Goal: Task Accomplishment & Management: Manage account settings

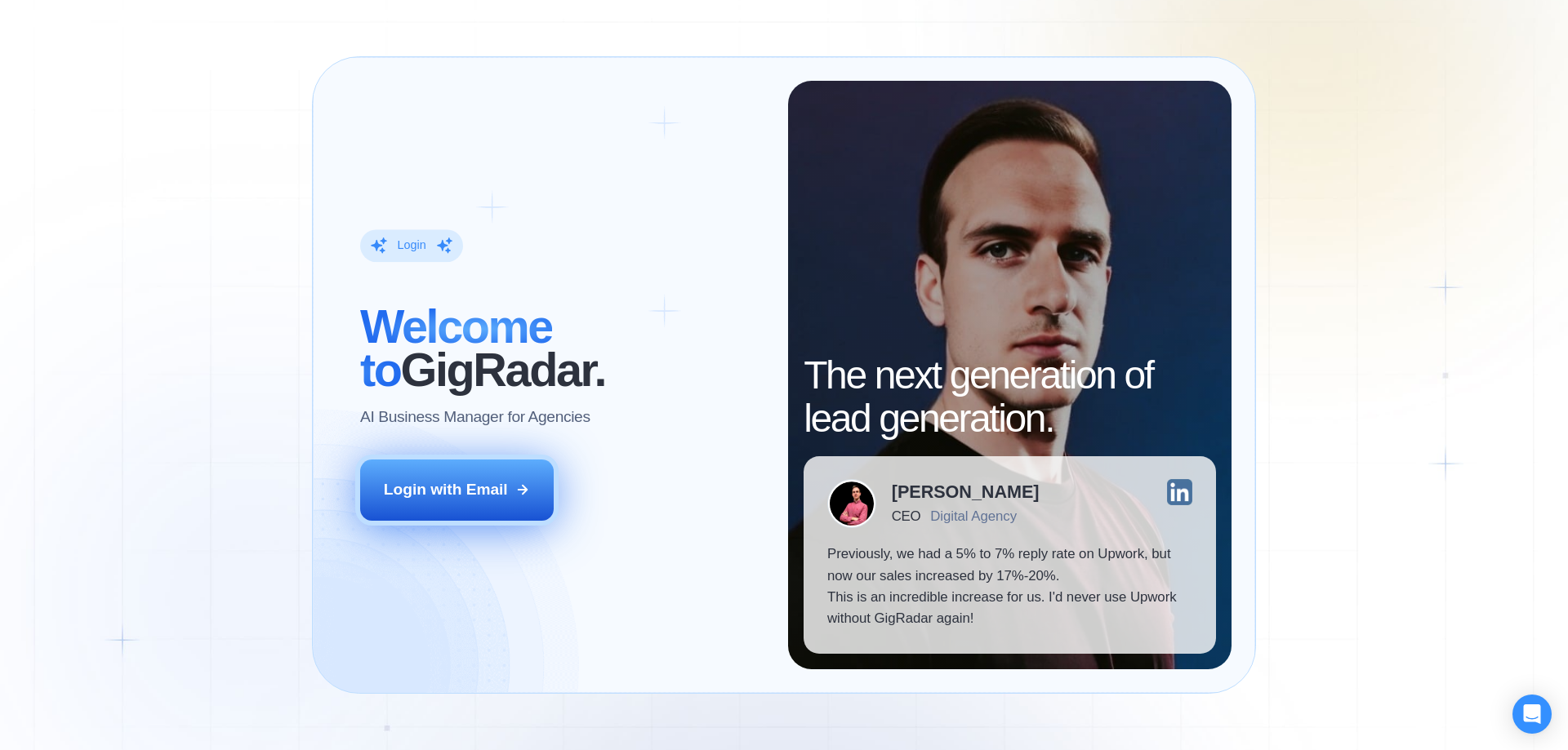
click at [515, 481] on button "Login with Email" at bounding box center [457, 490] width 195 height 60
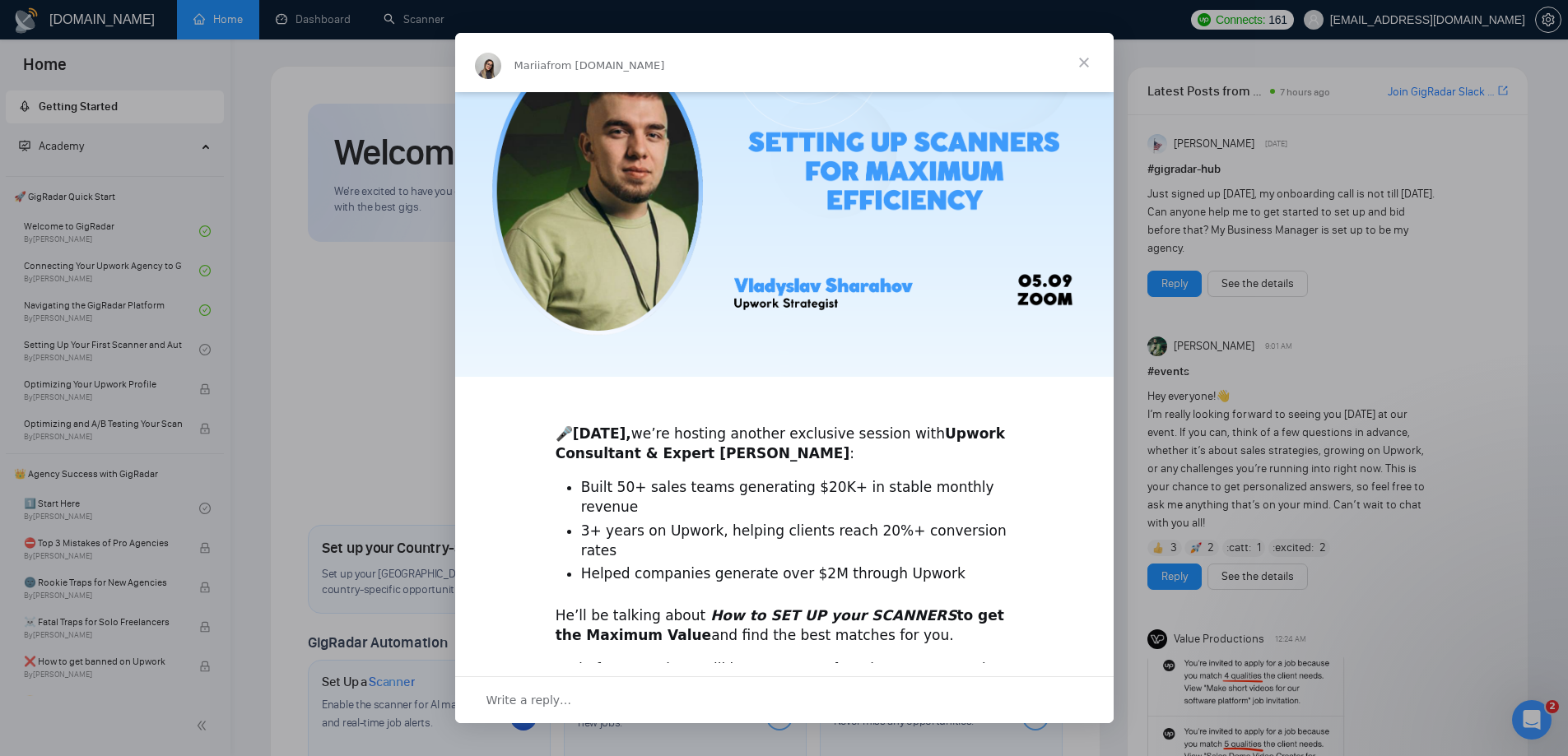
scroll to position [253, 0]
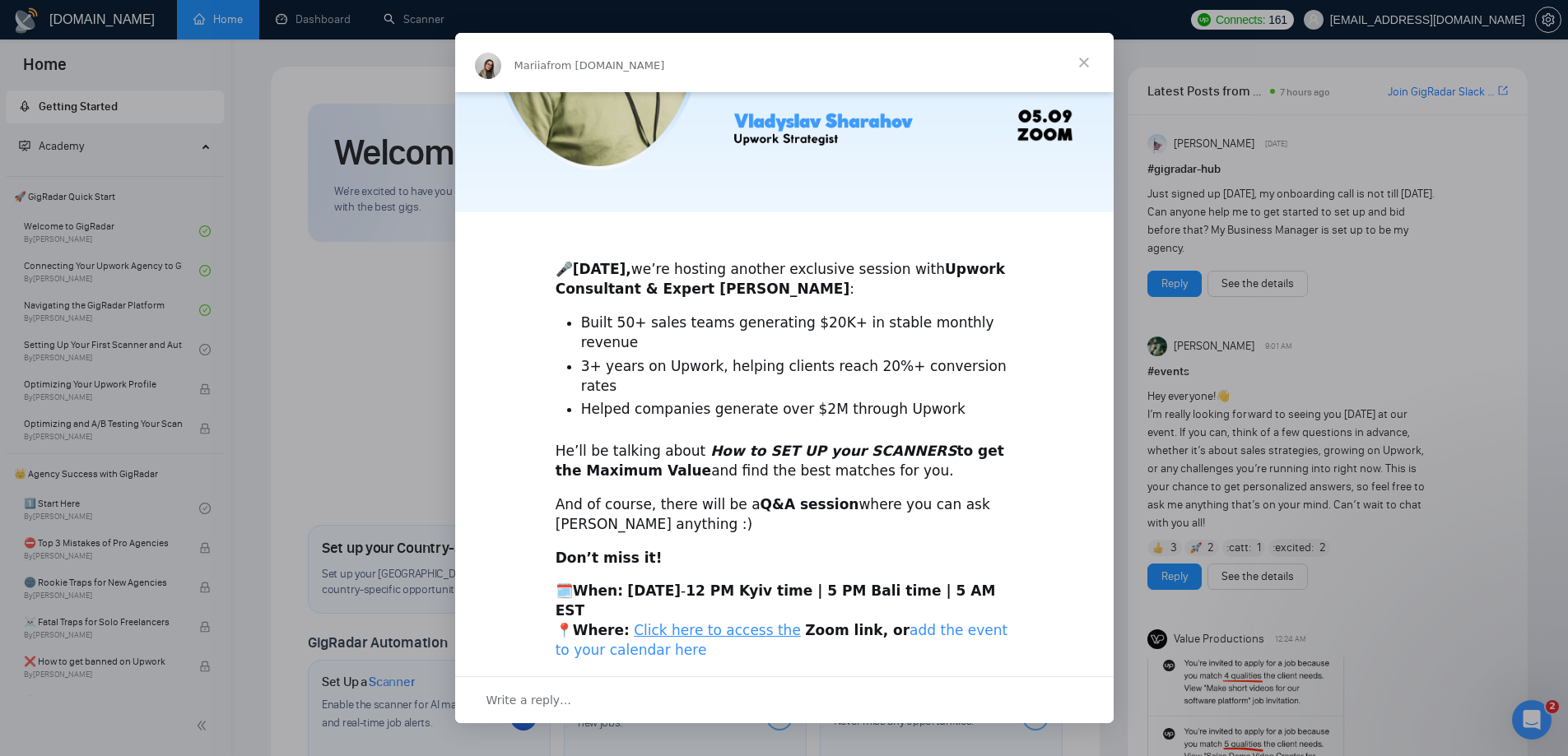
click at [873, 622] on link "add the event to your calendar here" at bounding box center [782, 640] width 453 height 37
click at [1084, 59] on span "Close" at bounding box center [1084, 62] width 59 height 59
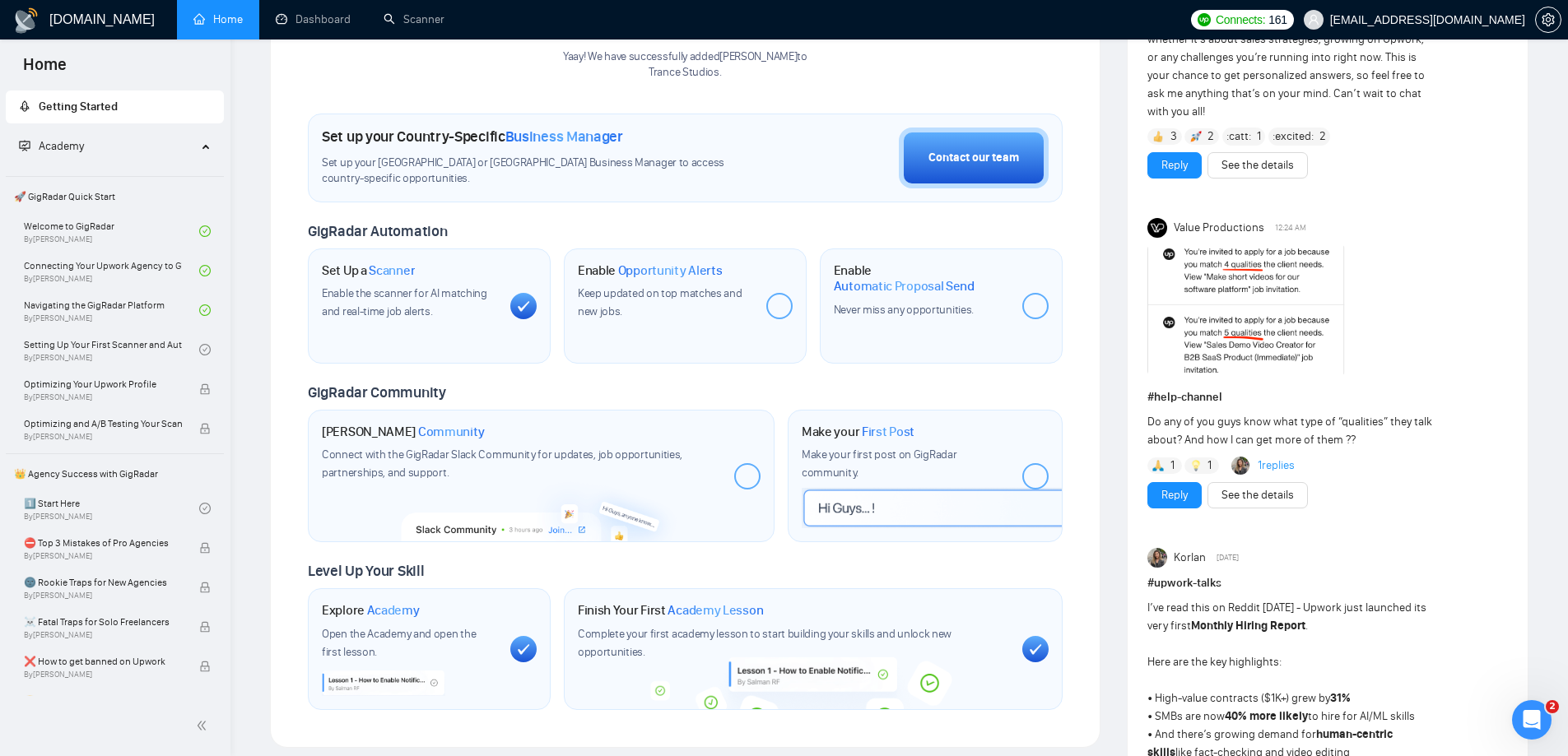
scroll to position [0, 0]
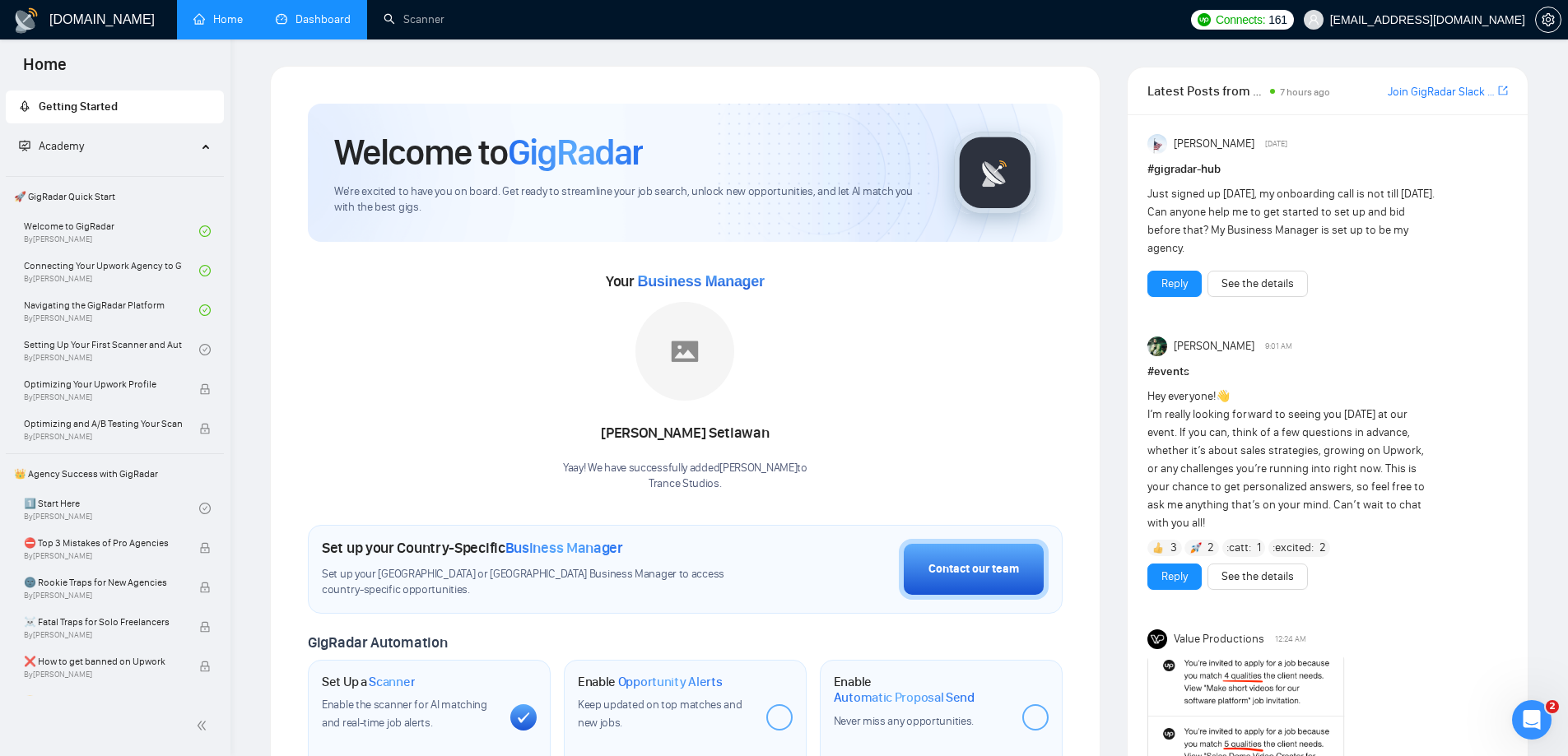
click at [304, 12] on link "Dashboard" at bounding box center [313, 19] width 75 height 14
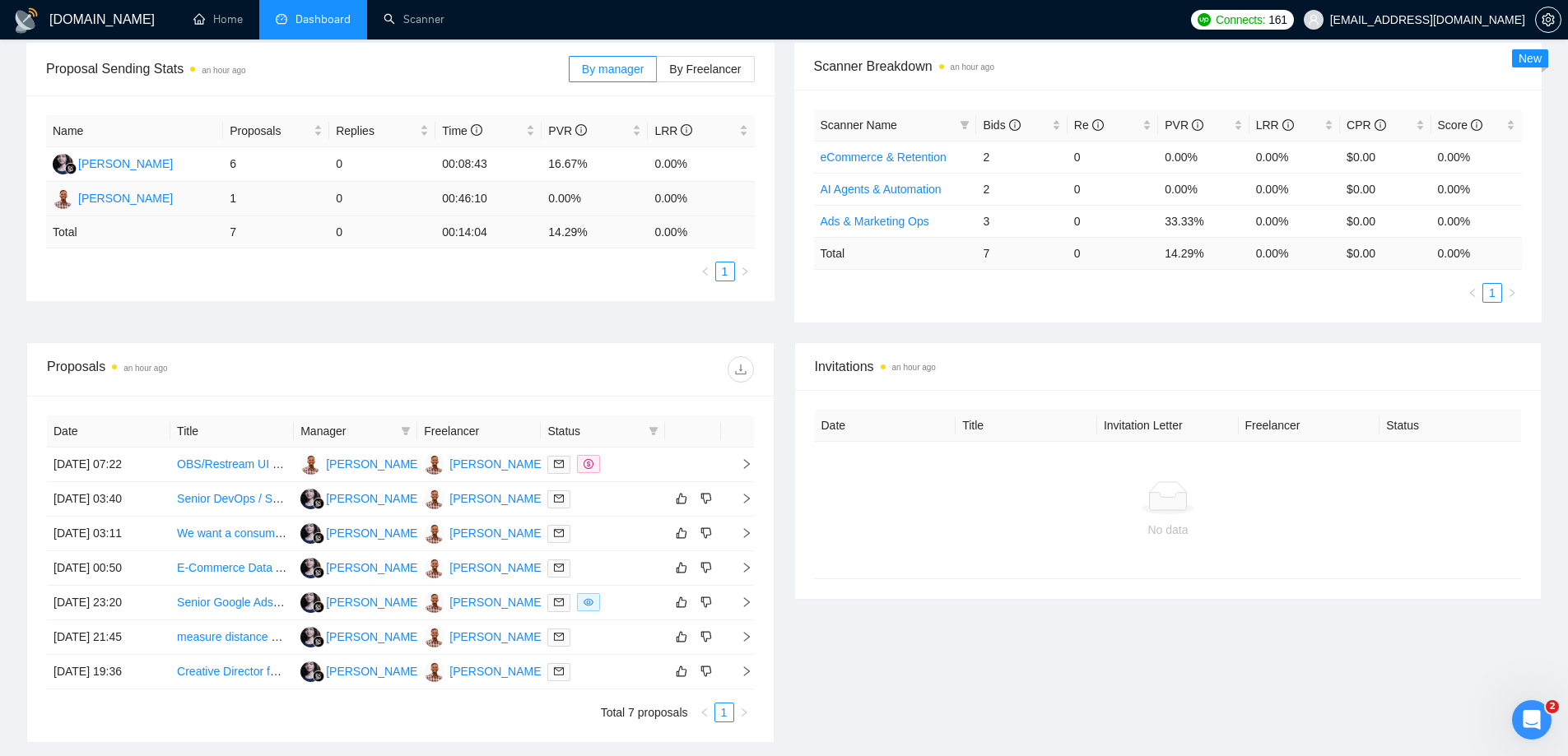
scroll to position [380, 0]
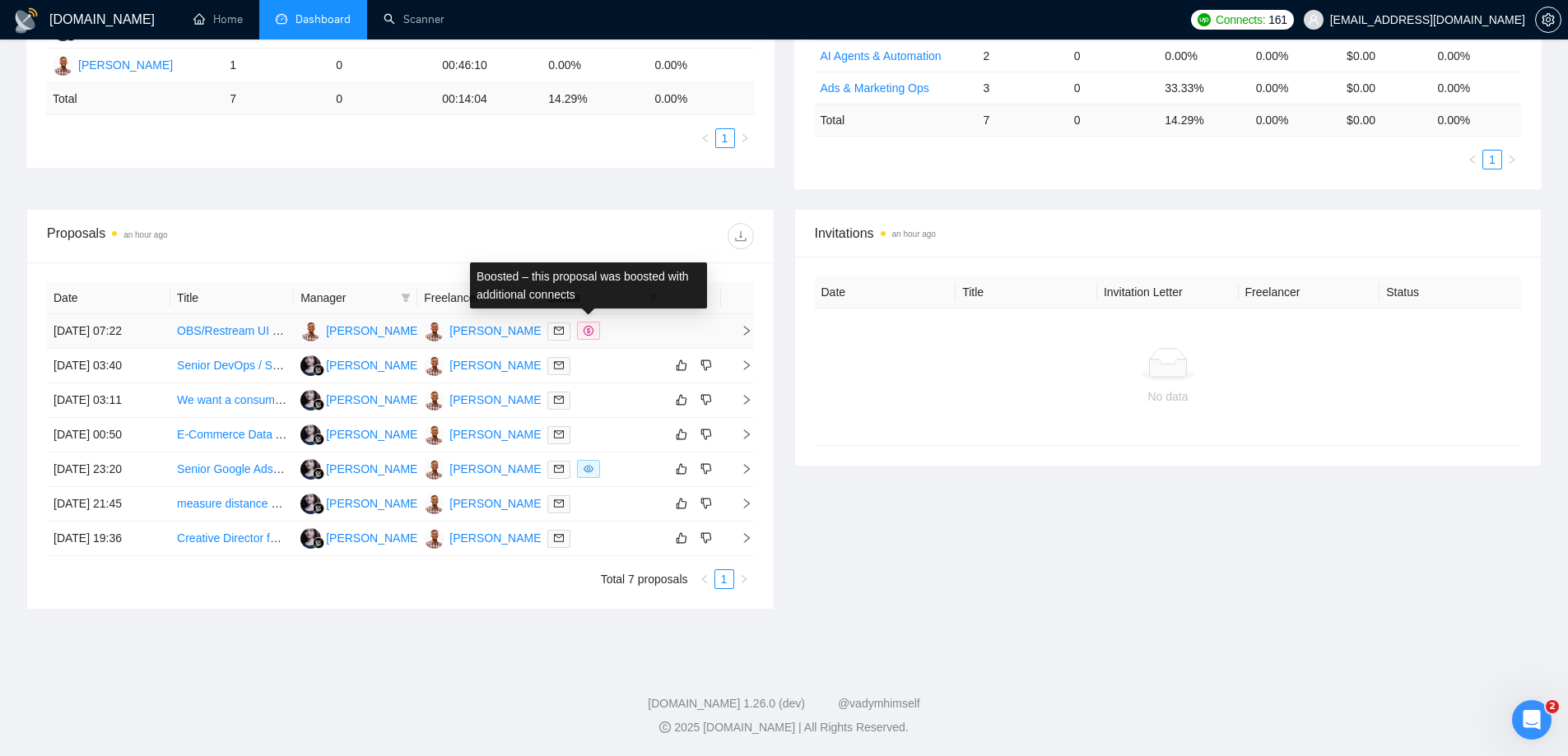
click at [587, 333] on icon "dollar" at bounding box center [588, 331] width 10 height 10
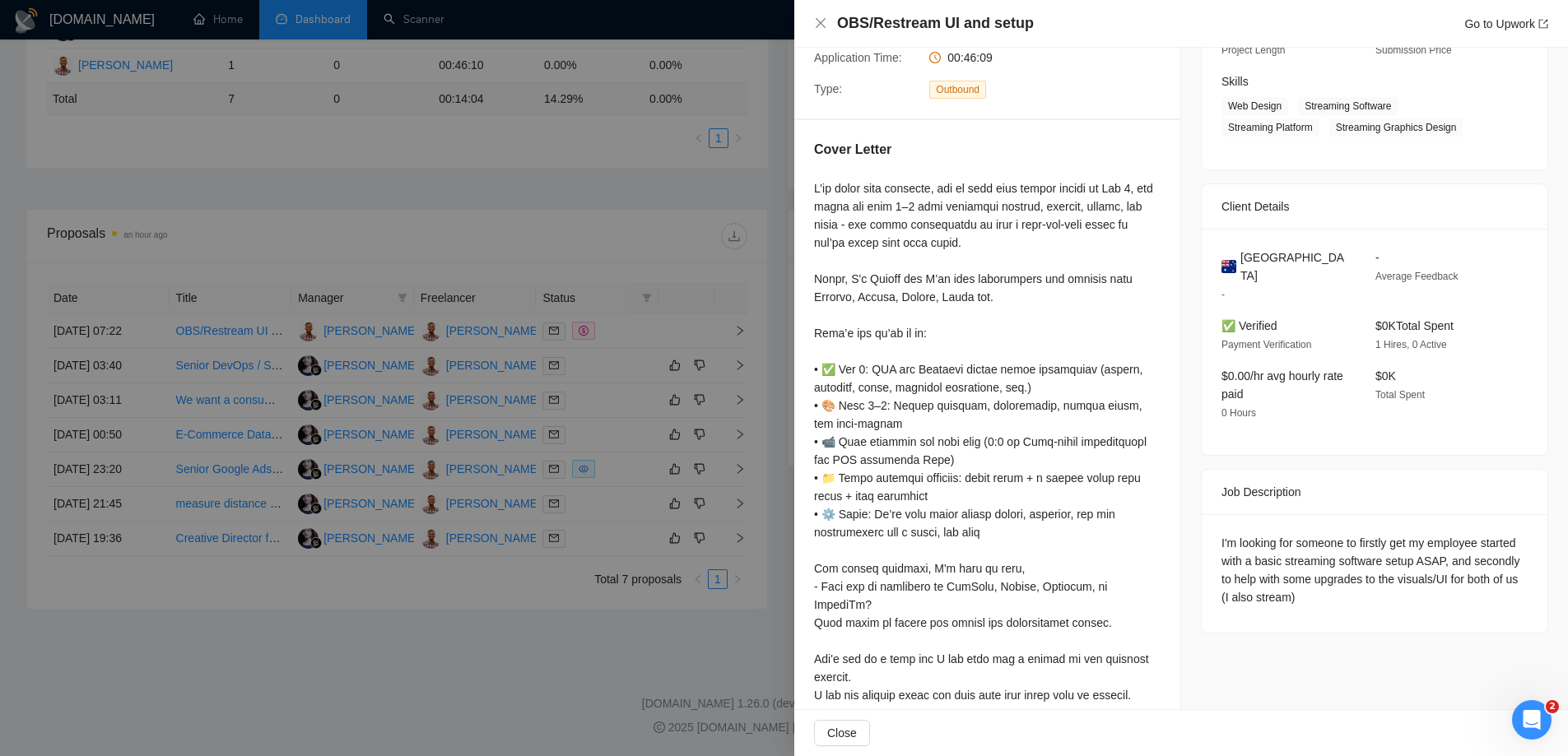
scroll to position [285, 0]
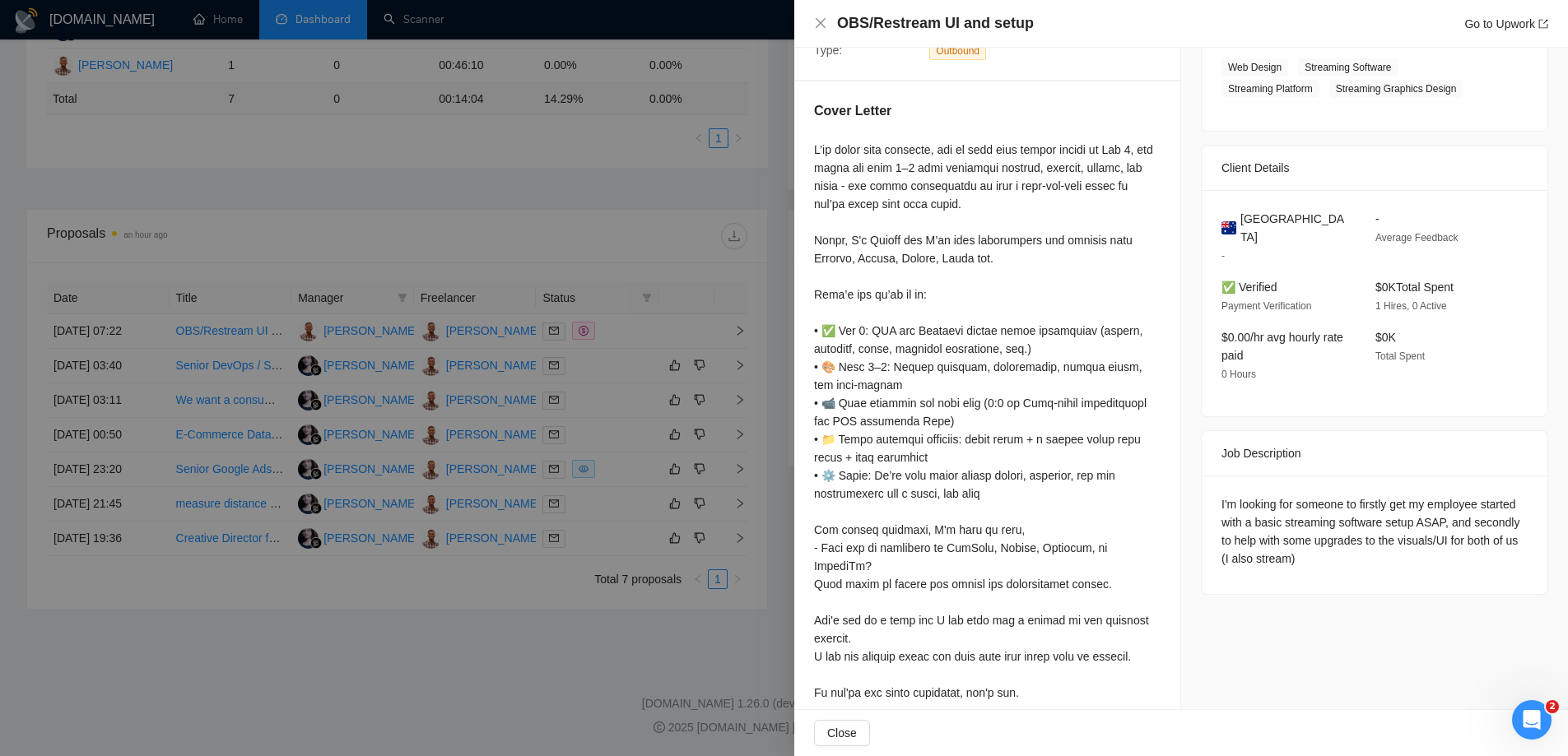
click at [669, 404] on div at bounding box center [784, 378] width 1568 height 756
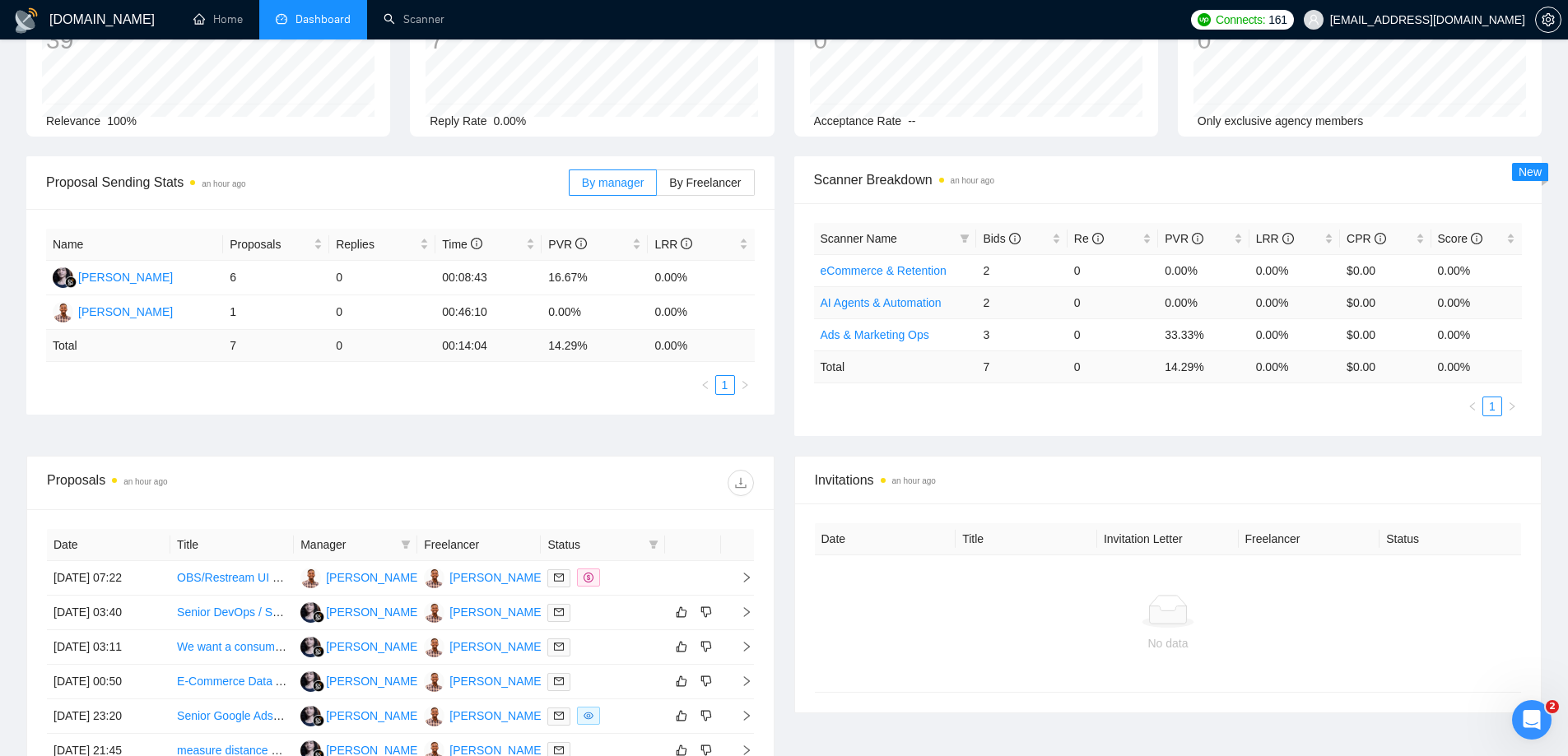
scroll to position [0, 0]
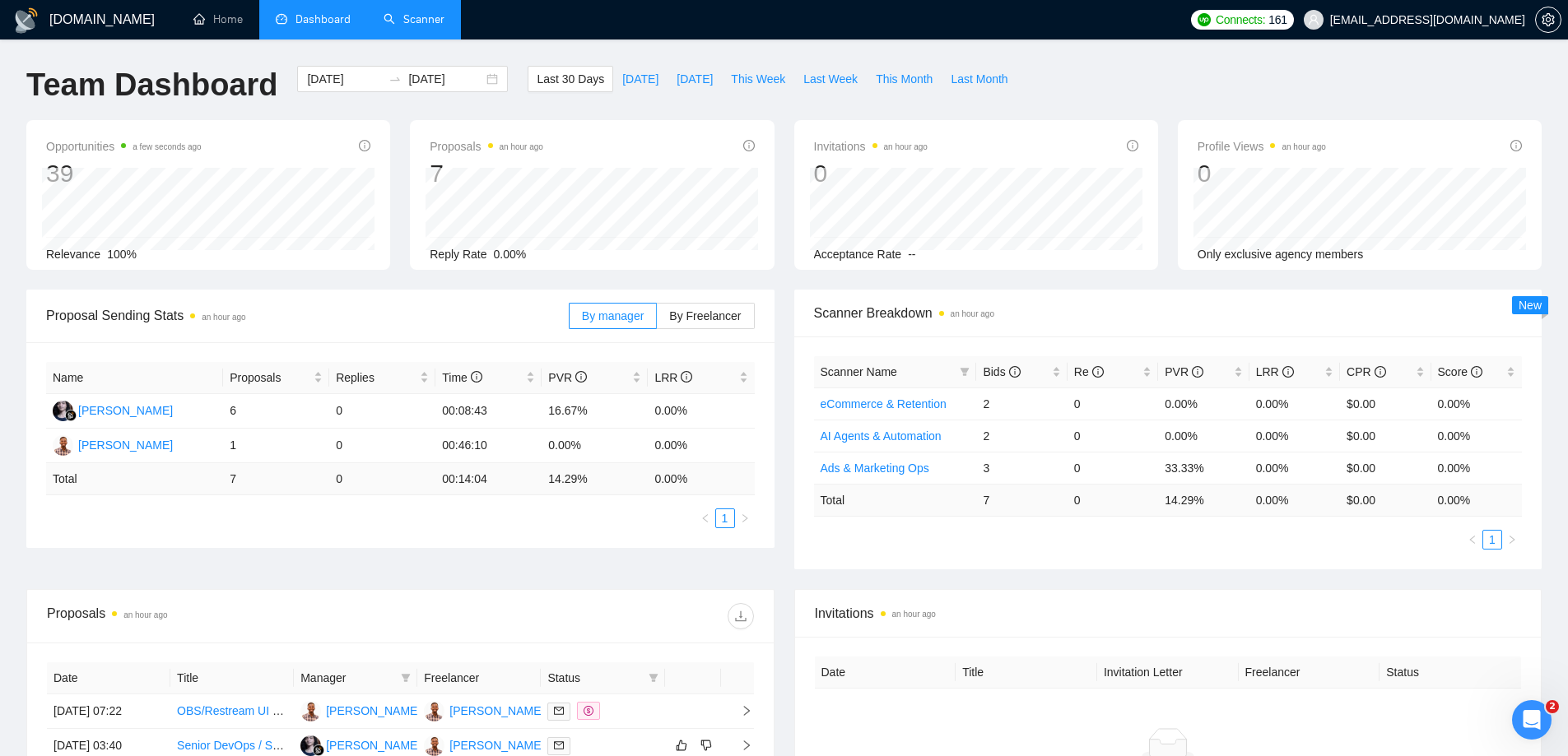
click at [410, 27] on link "Scanner" at bounding box center [413, 19] width 60 height 14
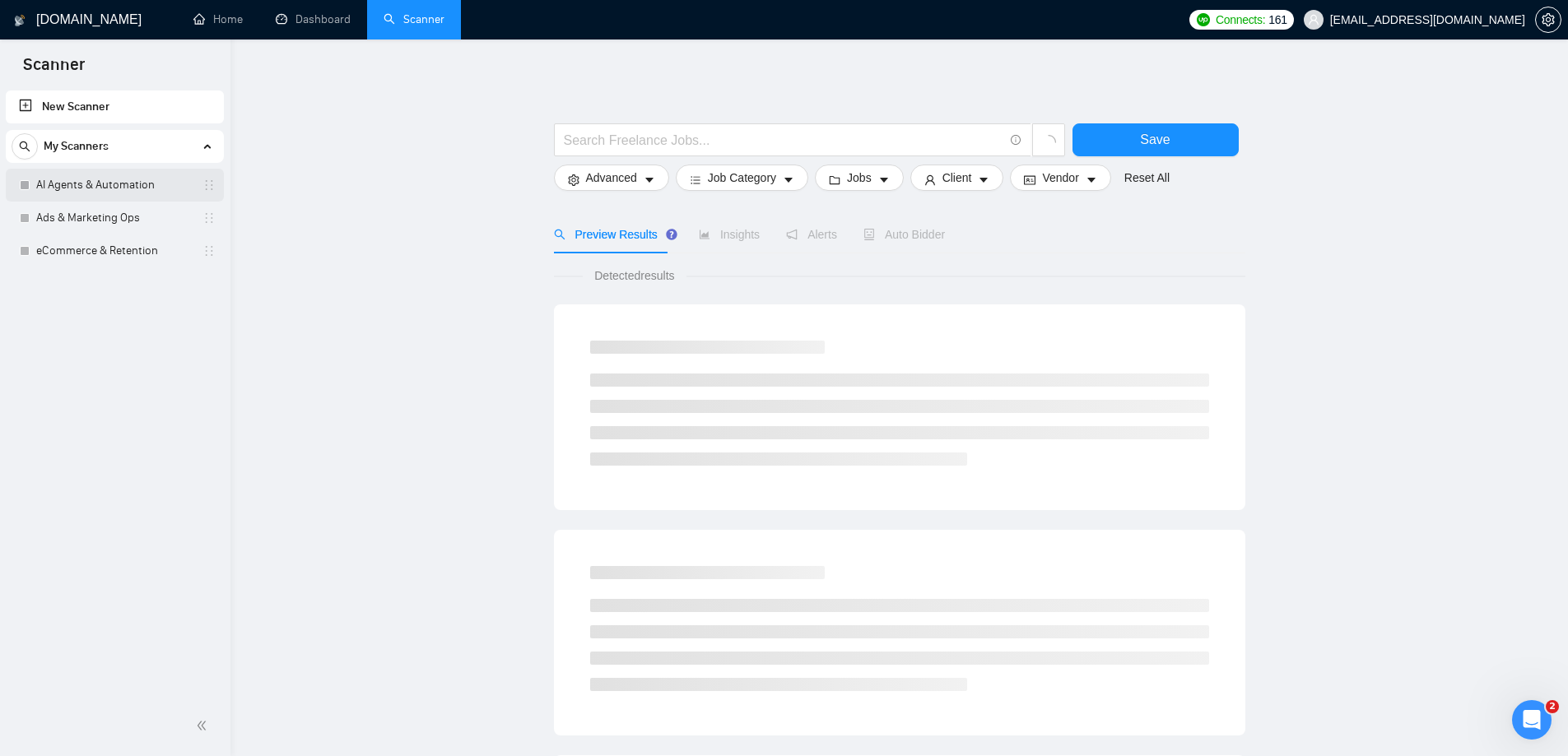
click at [129, 188] on link "AI Agents & Automation" at bounding box center [115, 184] width 157 height 33
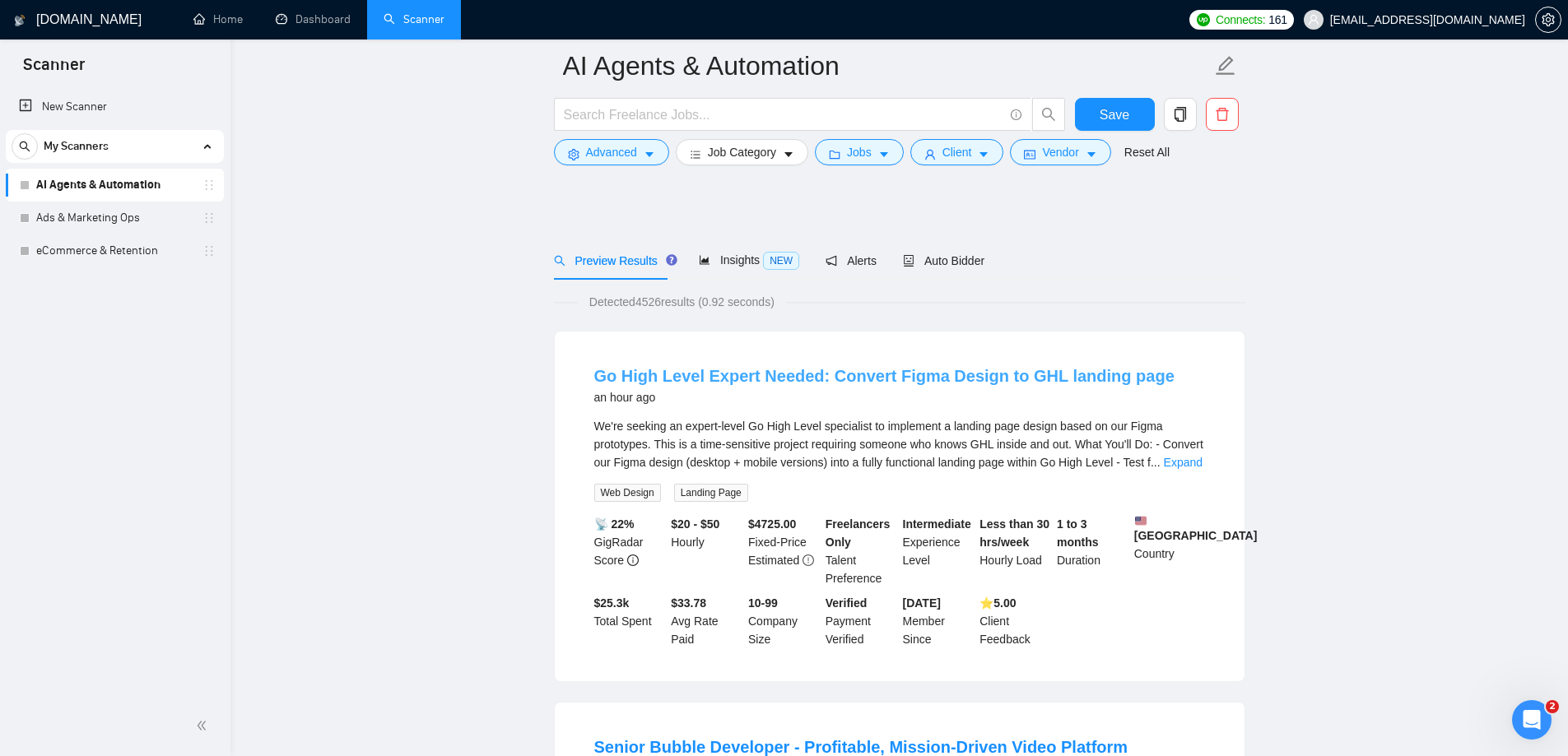
scroll to position [164, 0]
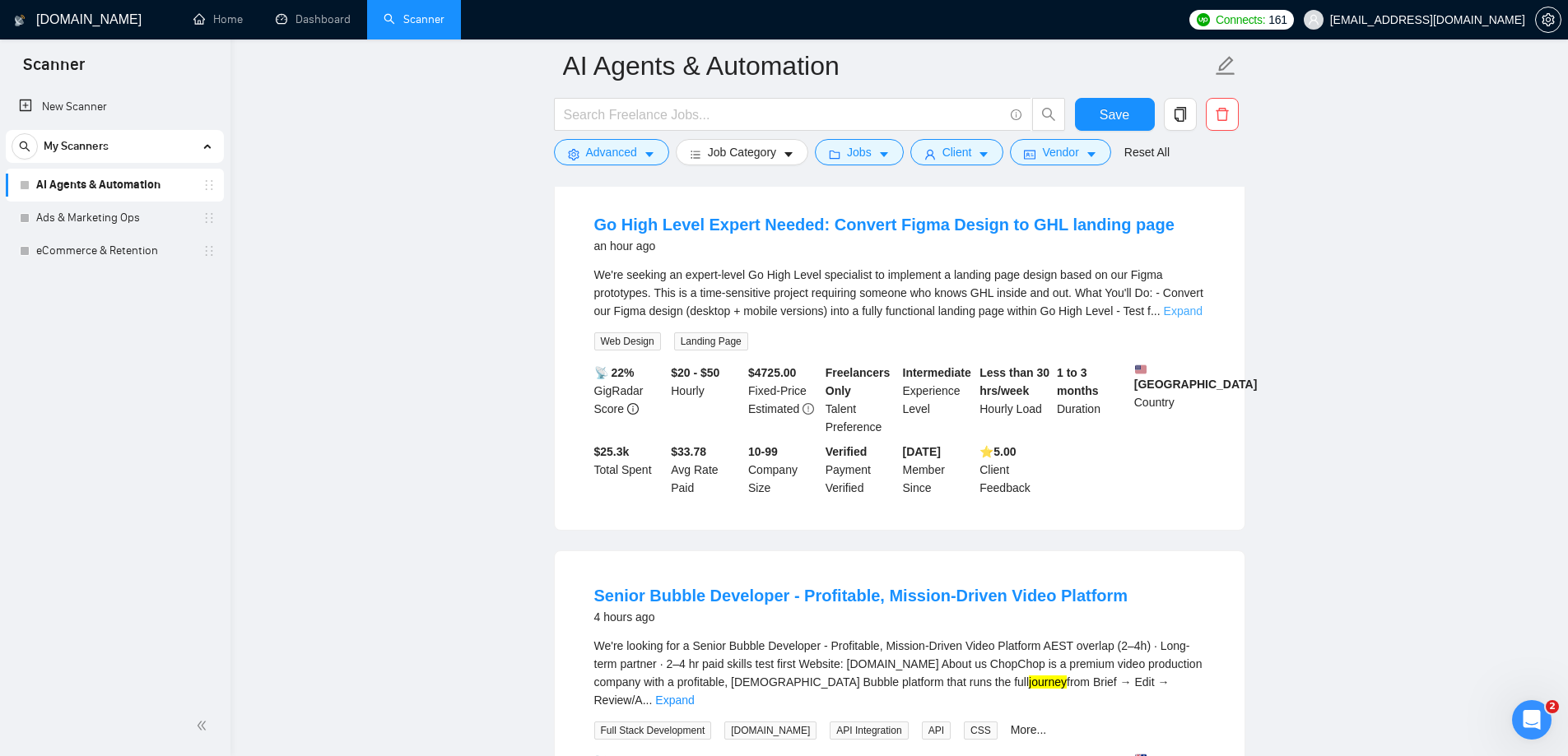
click at [1179, 313] on link "Expand" at bounding box center [1183, 310] width 39 height 13
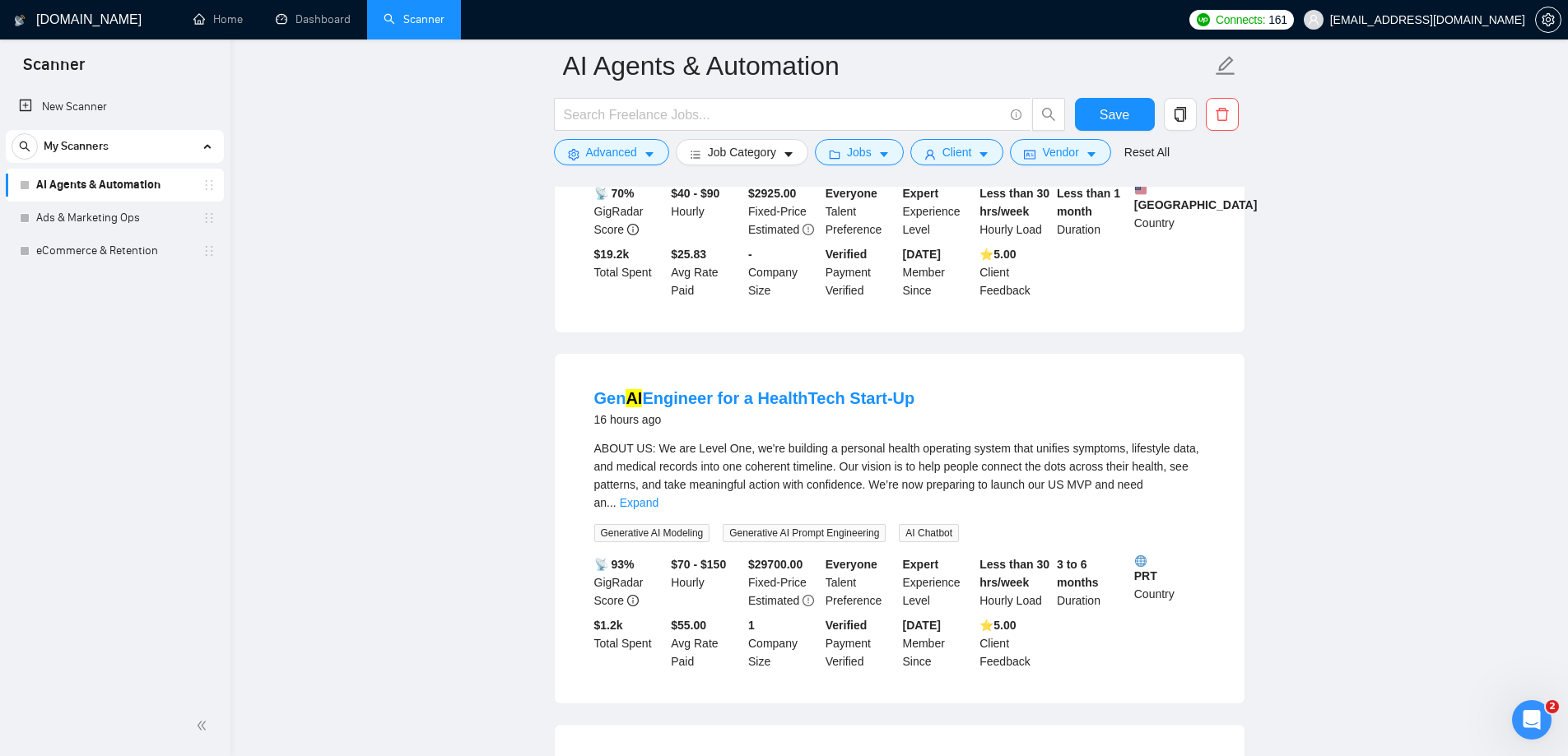
scroll to position [2881, 0]
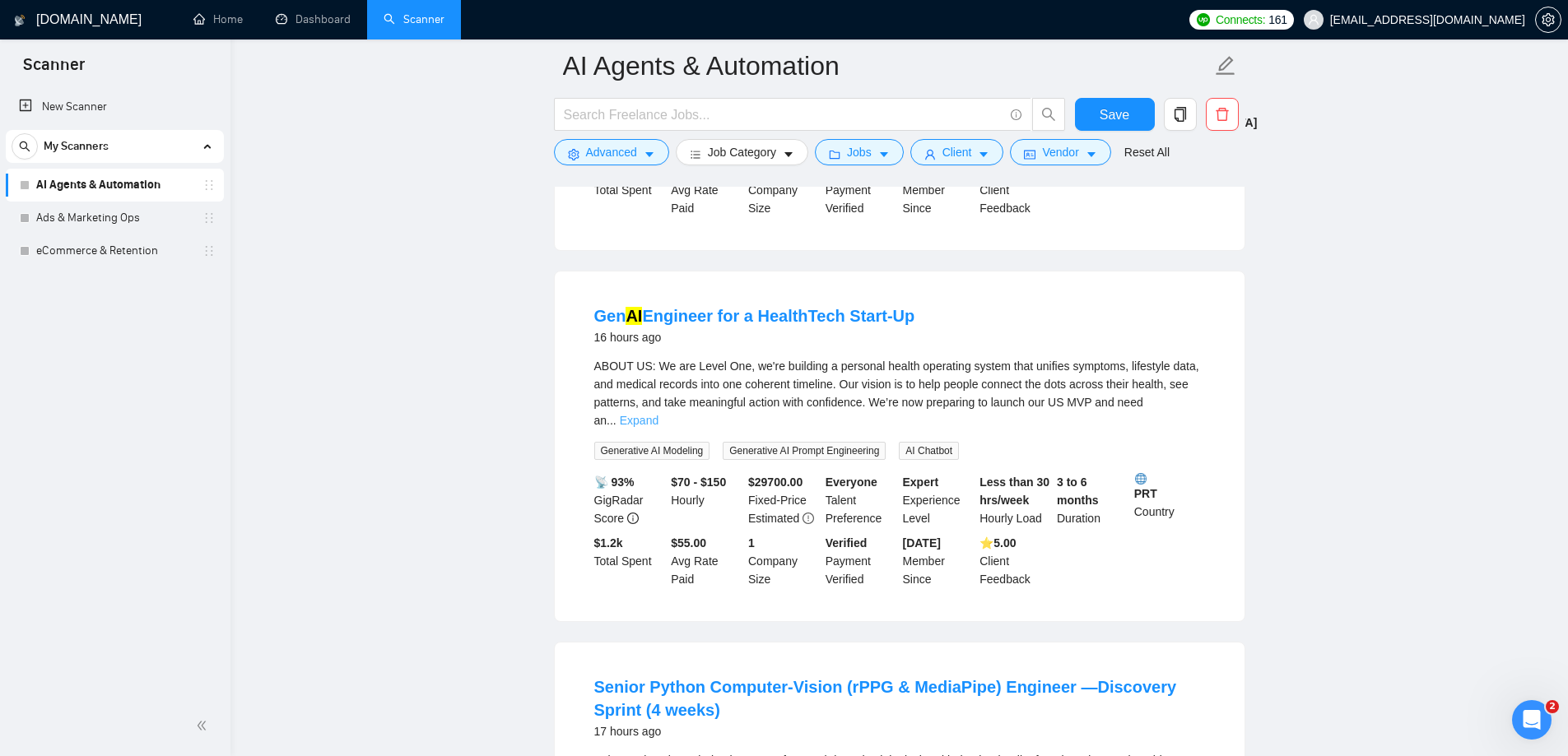
click at [659, 414] on link "Expand" at bounding box center [639, 420] width 39 height 13
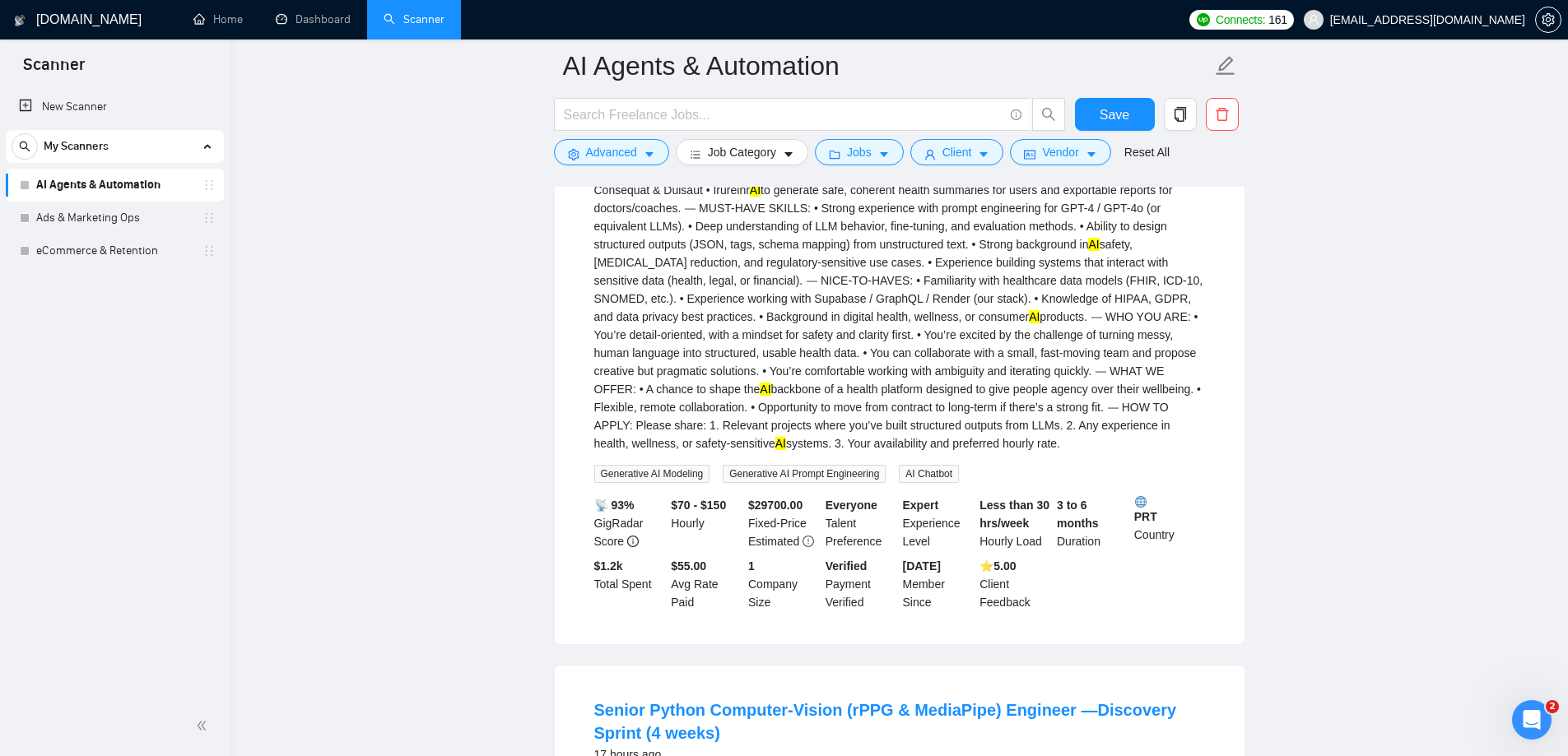
scroll to position [3621, 0]
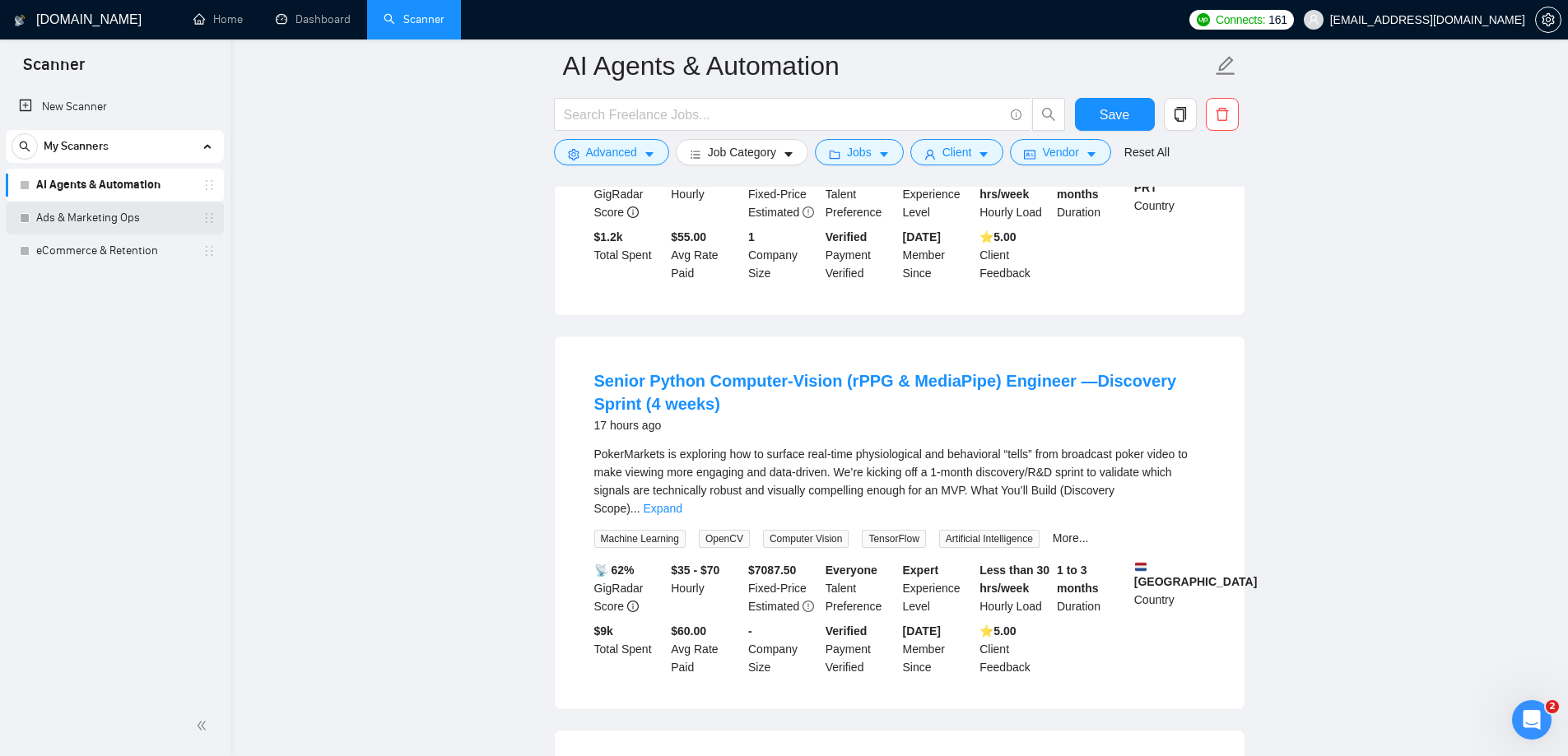
click at [129, 215] on link "Ads & Marketing Ops" at bounding box center [115, 218] width 157 height 33
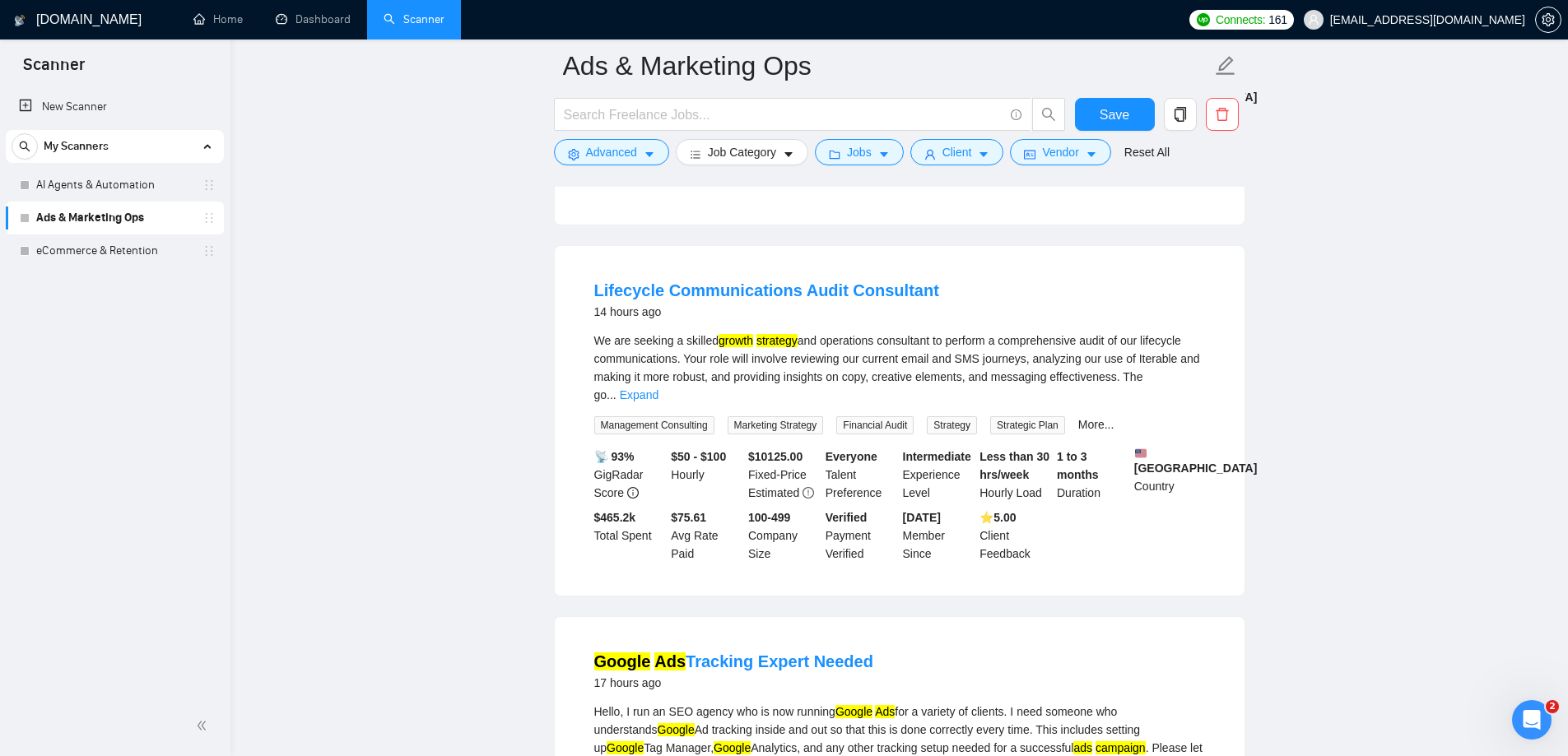
scroll to position [988, 0]
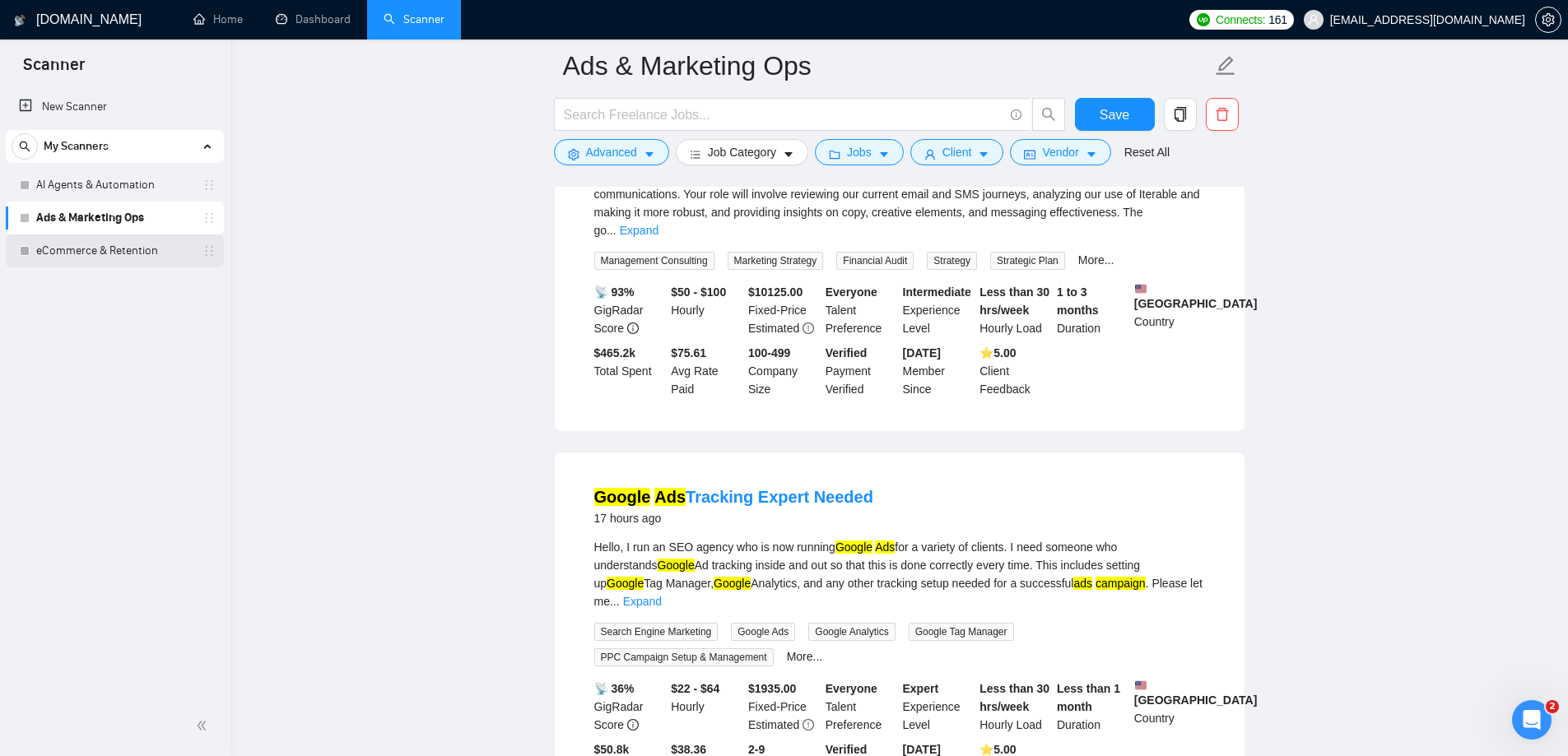
click at [112, 256] on link "eCommerce & Retention" at bounding box center [115, 251] width 157 height 33
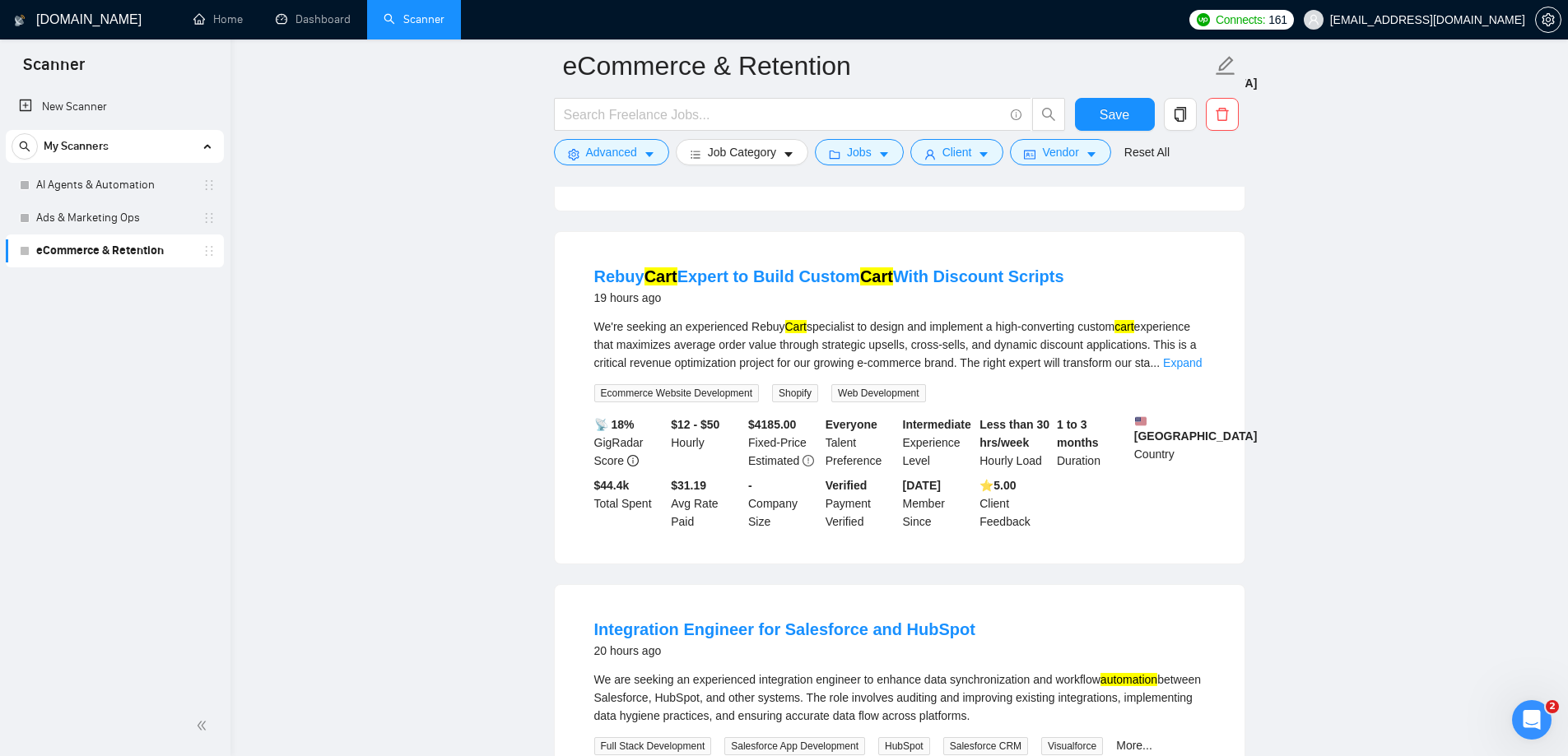
scroll to position [1893, 0]
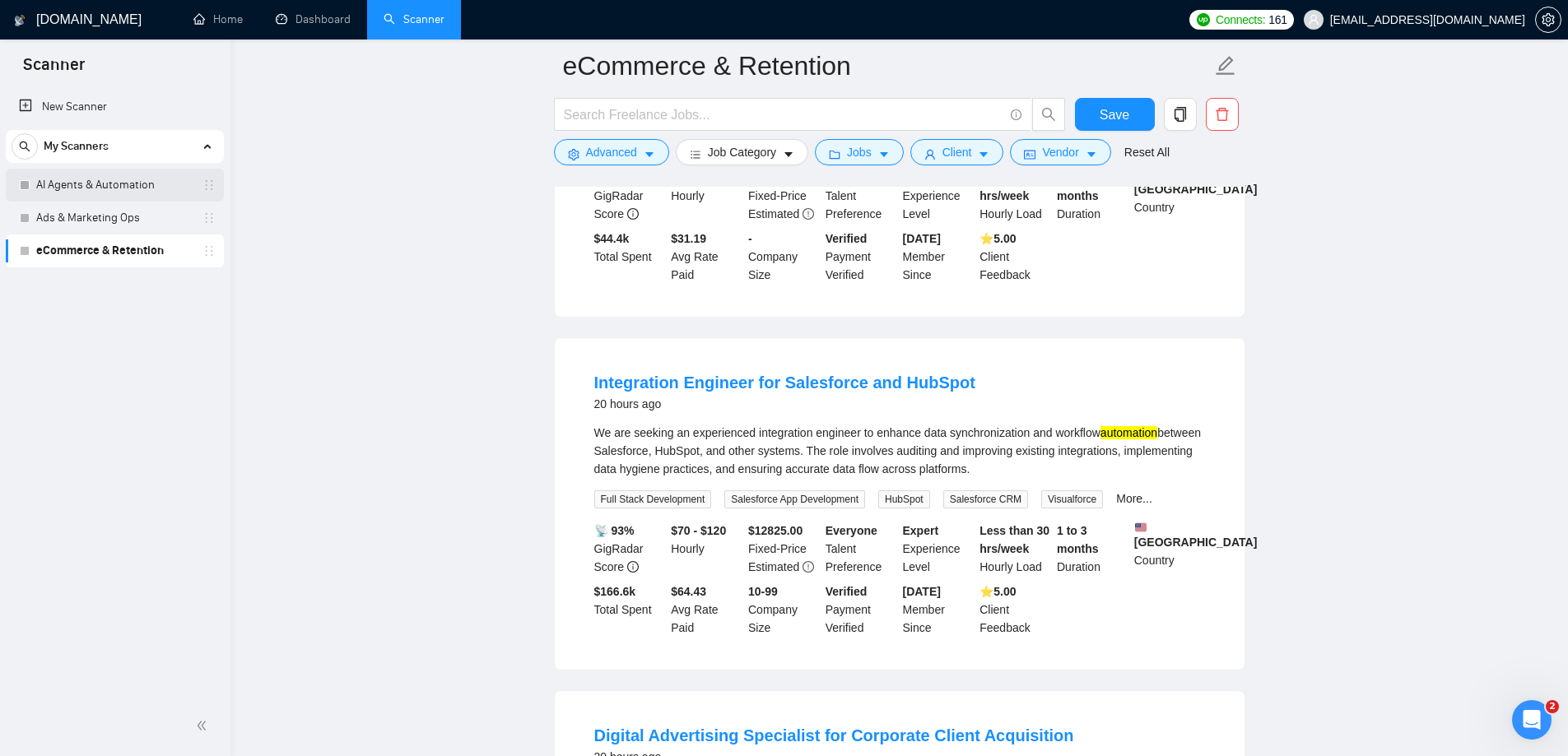
click at [112, 177] on link "AI Agents & Automation" at bounding box center [115, 184] width 157 height 33
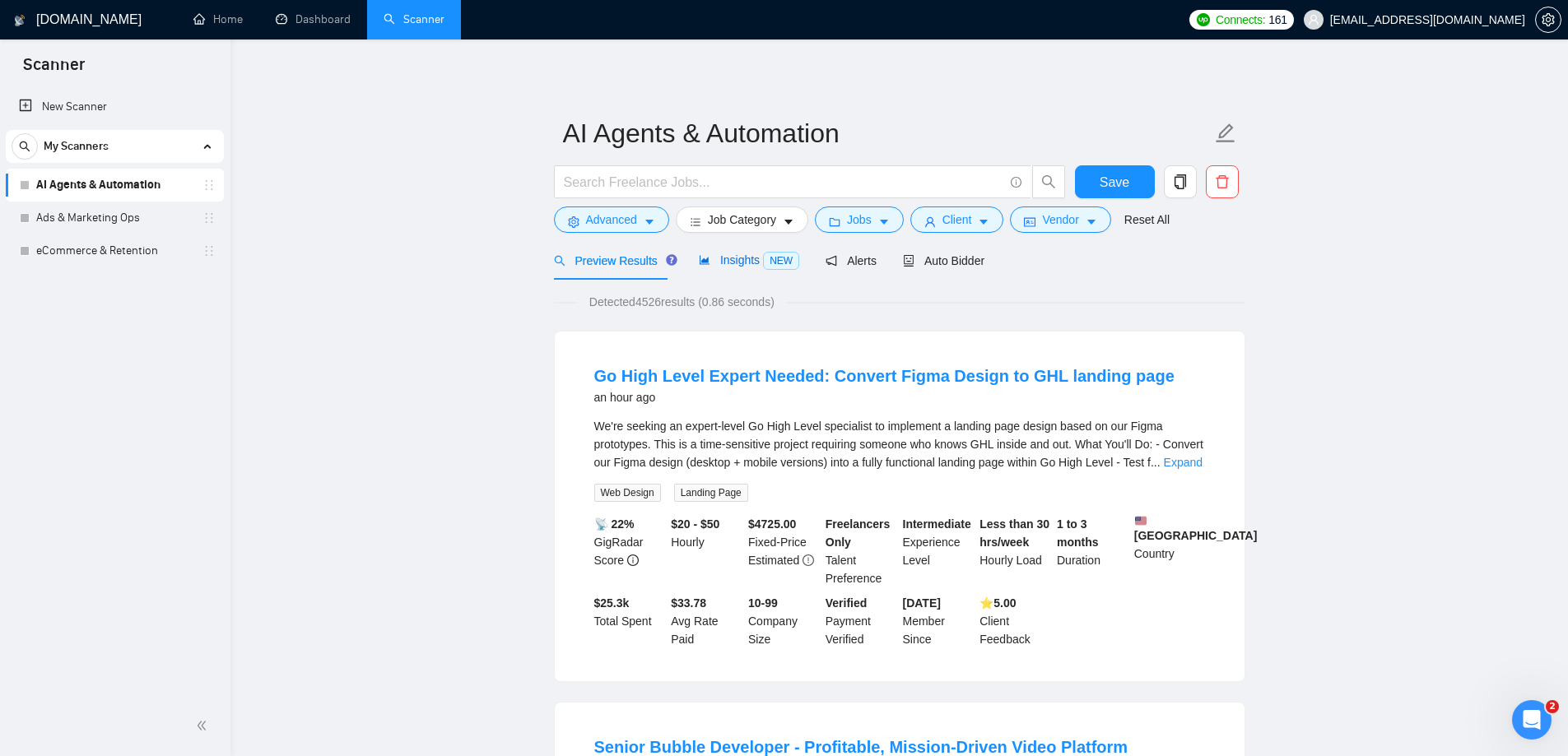
click at [742, 261] on span "Insights NEW" at bounding box center [748, 260] width 100 height 13
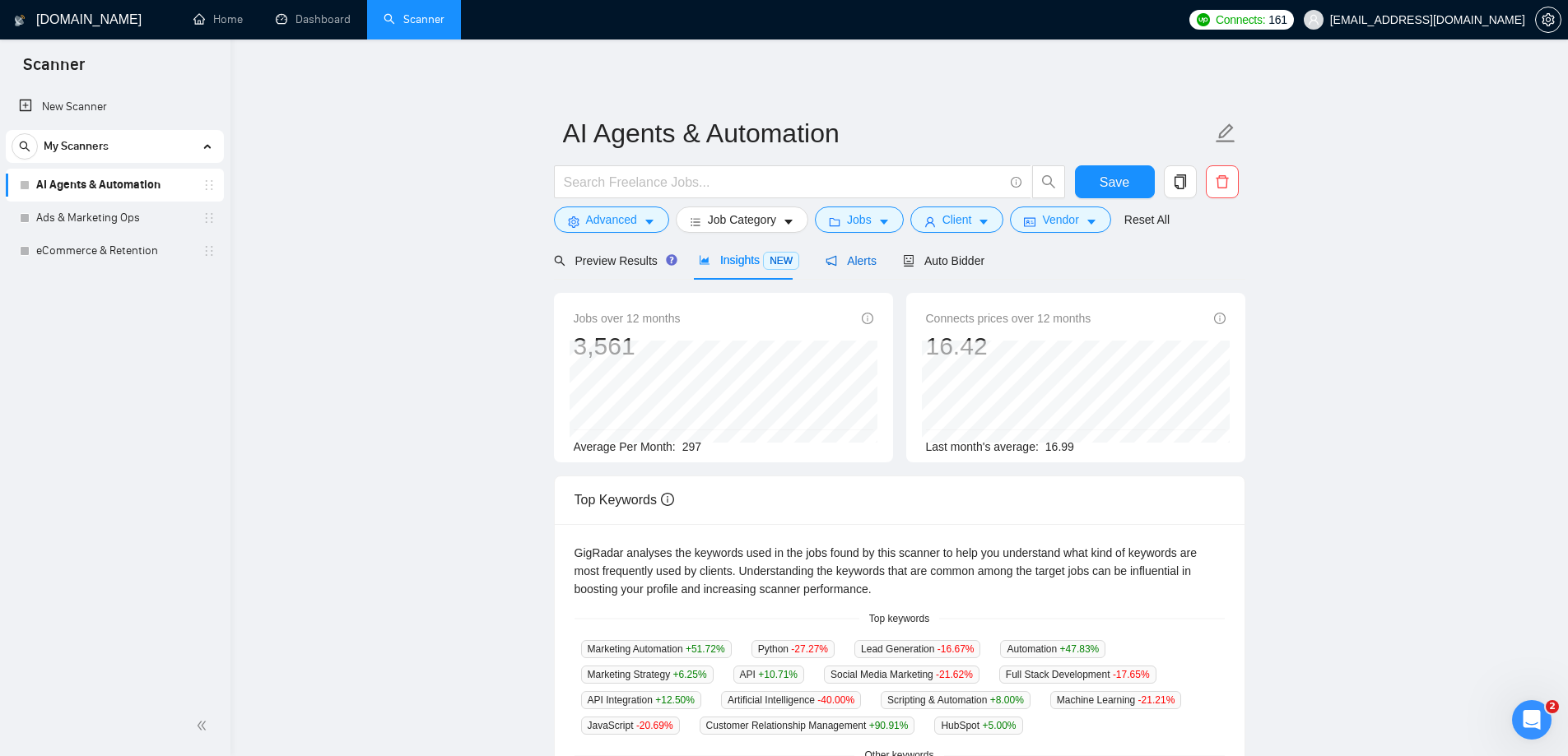
click at [860, 256] on span "Alerts" at bounding box center [851, 261] width 52 height 13
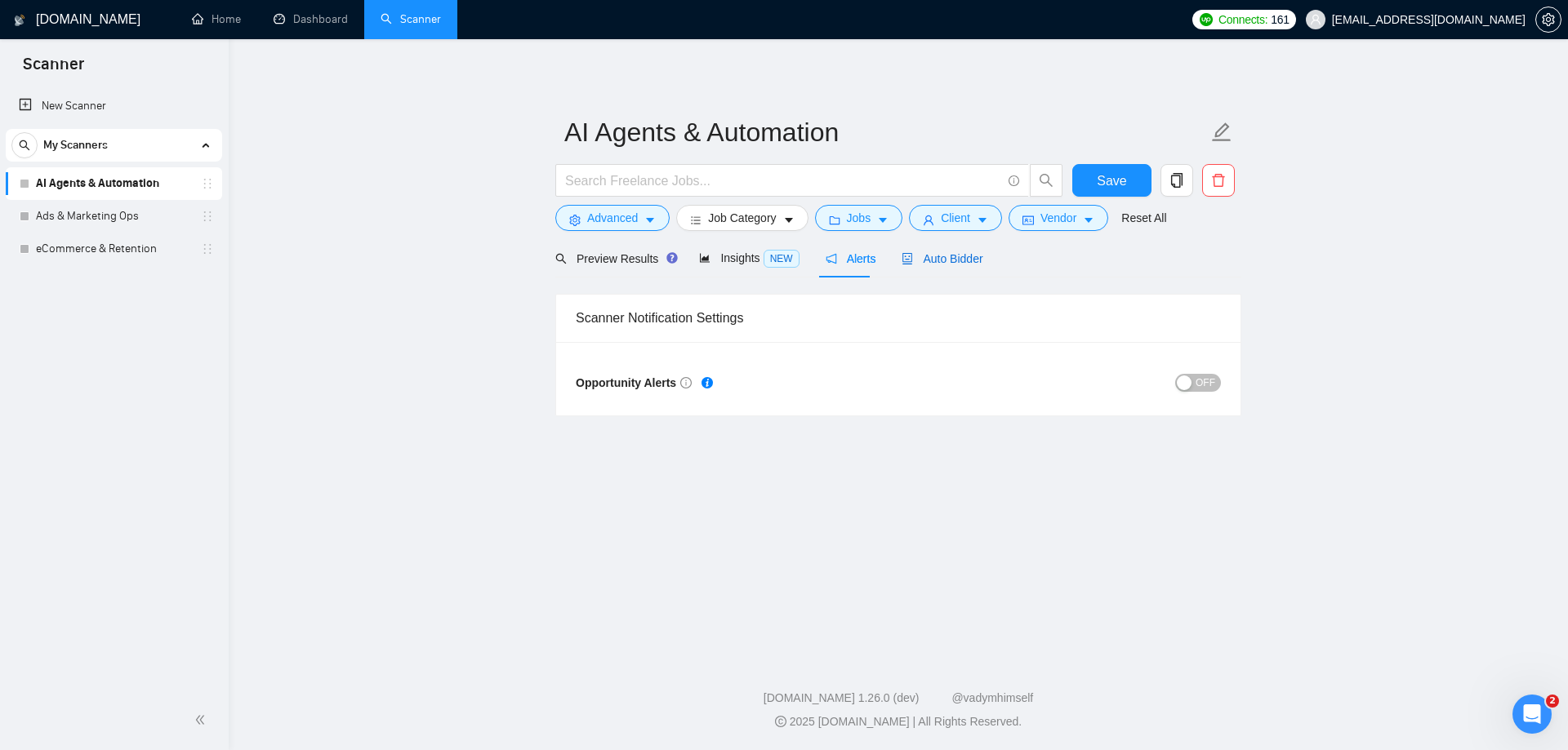
click at [932, 253] on span "Auto Bidder" at bounding box center [942, 259] width 81 height 13
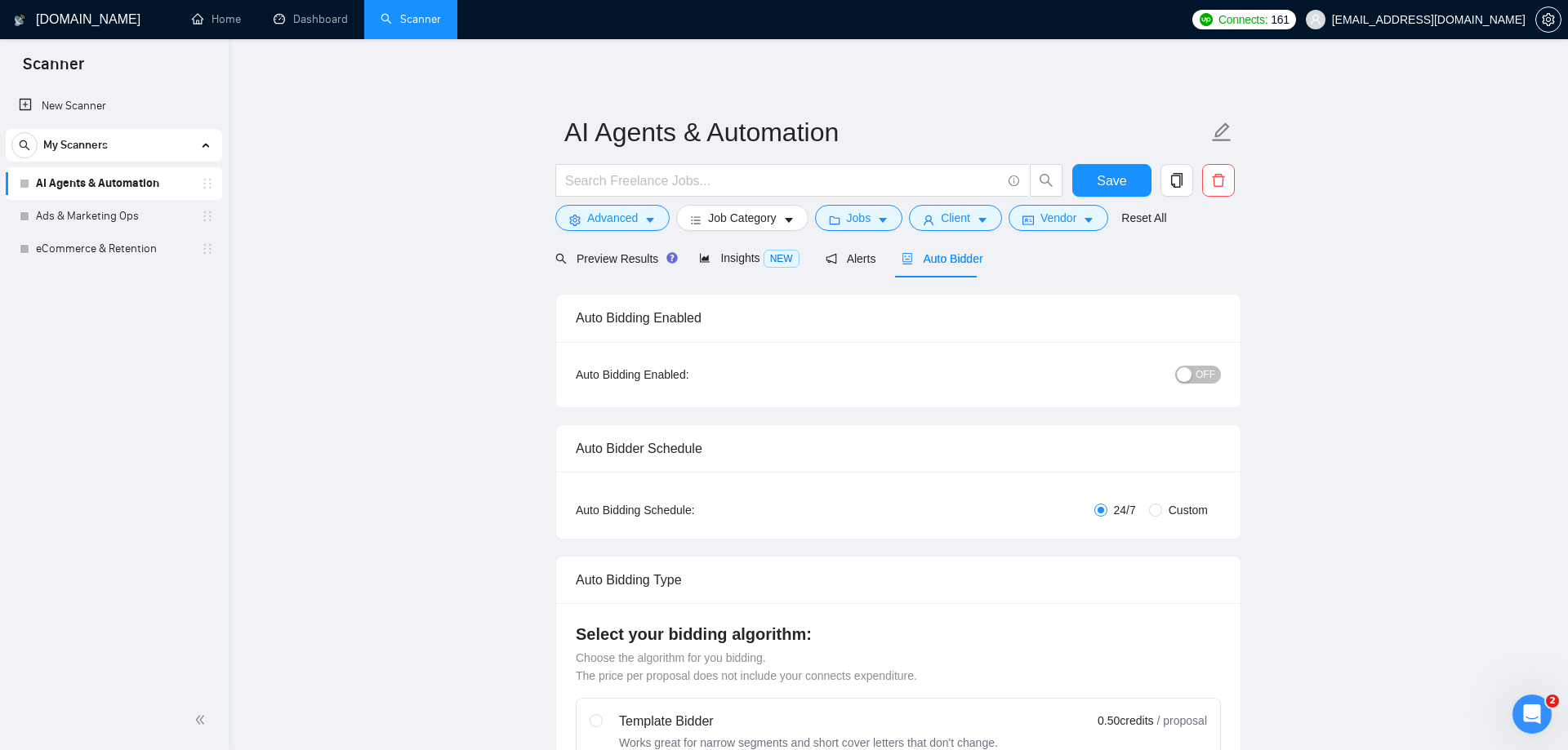
checkbox input "true"
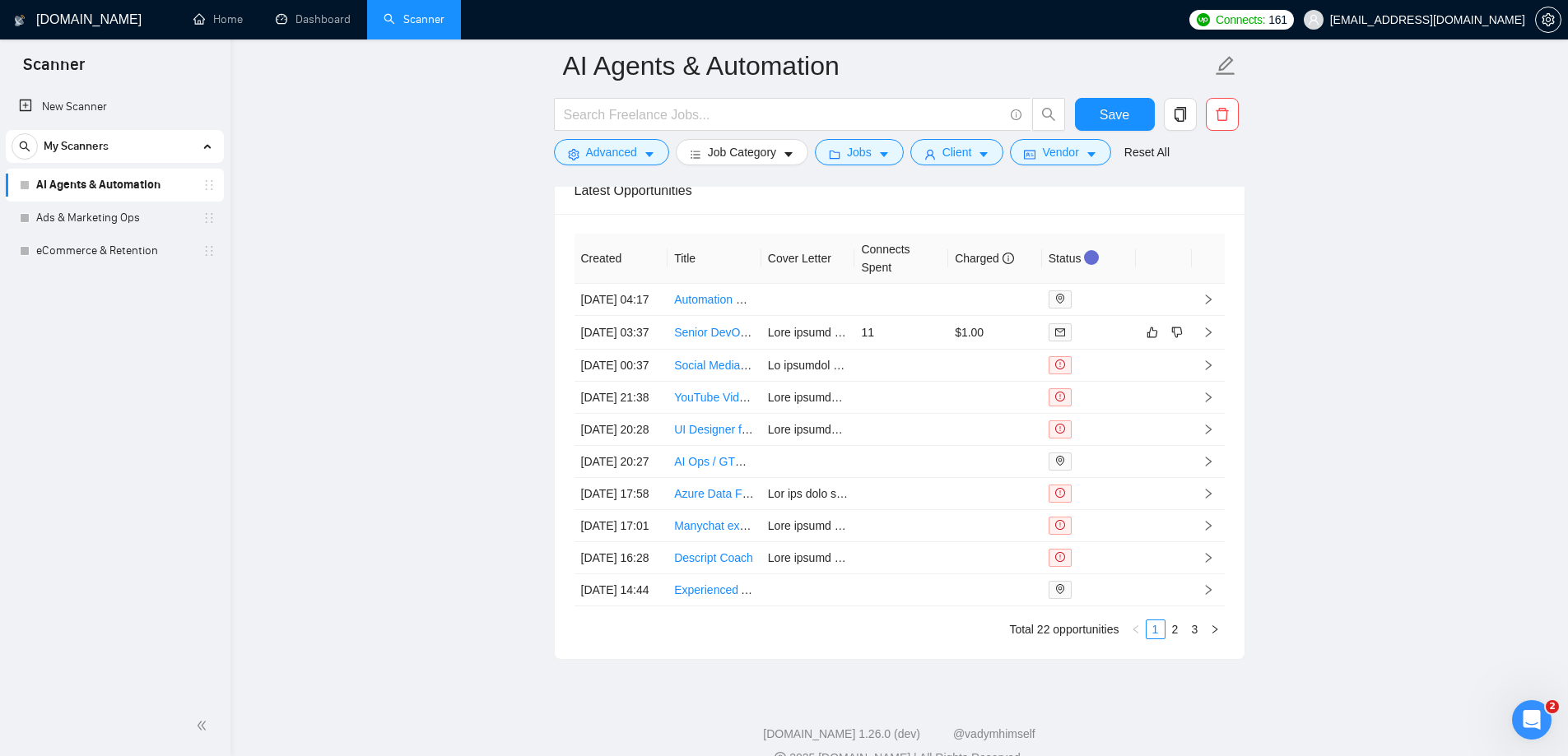
scroll to position [4034, 0]
